Goal: Information Seeking & Learning: Learn about a topic

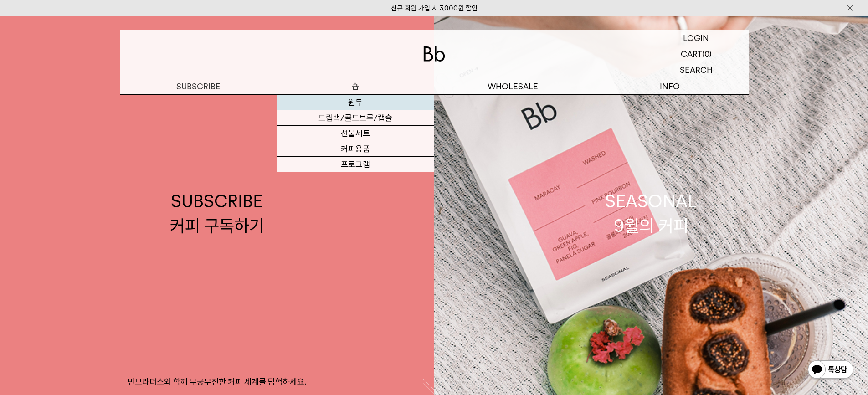
click at [356, 101] on link "원두" at bounding box center [355, 102] width 157 height 15
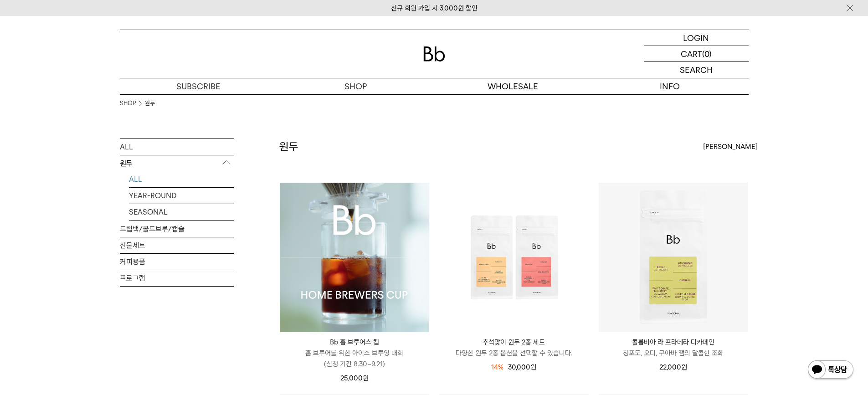
click at [664, 97] on div "SHOP 원두" at bounding box center [434, 116] width 628 height 44
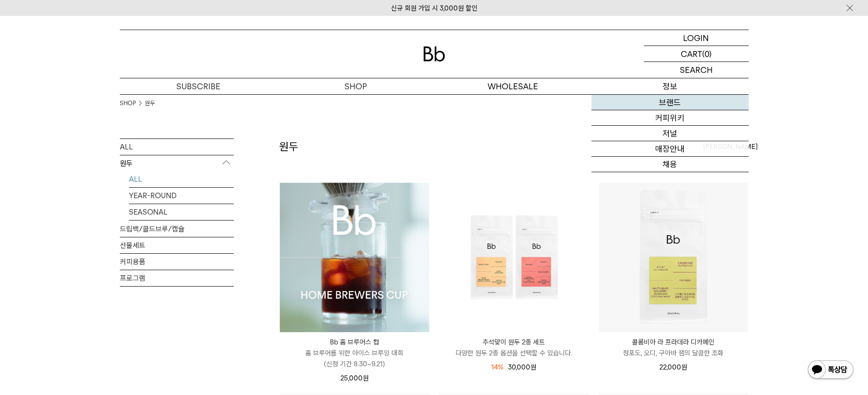
click at [662, 103] on link "브랜드" at bounding box center [669, 102] width 157 height 15
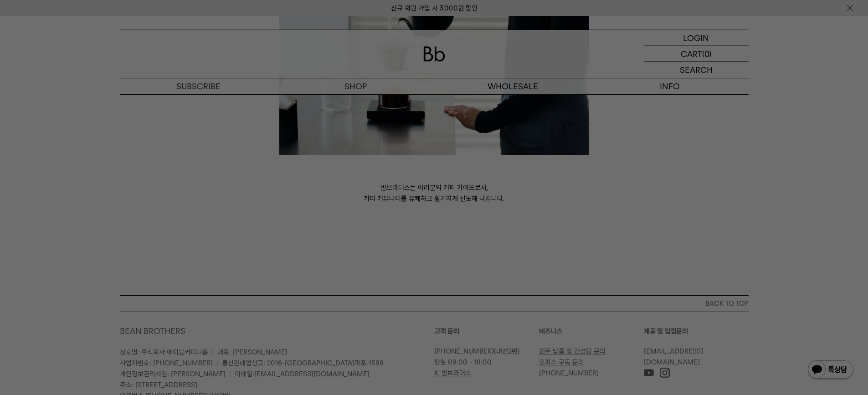
scroll to position [2505, 0]
